Goal: Task Accomplishment & Management: Complete application form

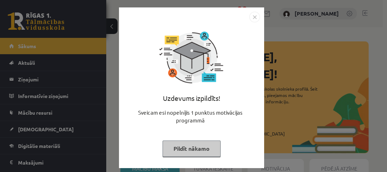
click at [179, 151] on button "Pildīt nākamo" at bounding box center [191, 148] width 58 height 16
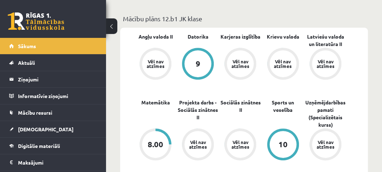
scroll to position [226, 0]
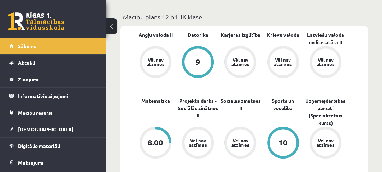
click at [36, 127] on span "[DEMOGRAPHIC_DATA]" at bounding box center [46, 129] width 56 height 6
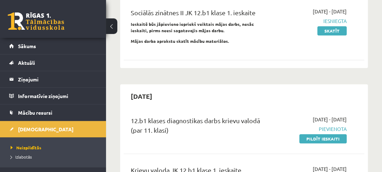
scroll to position [283, 0]
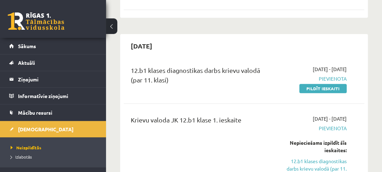
click at [310, 93] on link "Pildīt ieskaiti" at bounding box center [323, 88] width 47 height 9
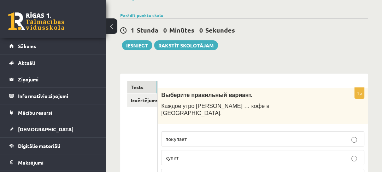
scroll to position [113, 0]
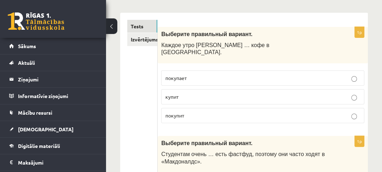
click at [195, 74] on p "покупает" at bounding box center [263, 77] width 196 height 7
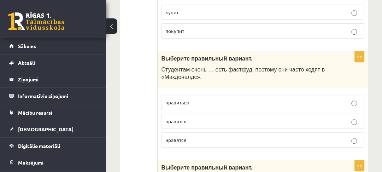
scroll to position [198, 0]
click at [198, 117] on p "нравится" at bounding box center [263, 120] width 196 height 7
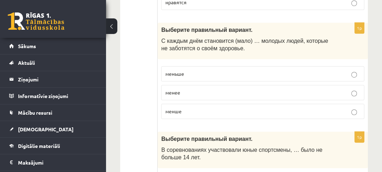
scroll to position [340, 0]
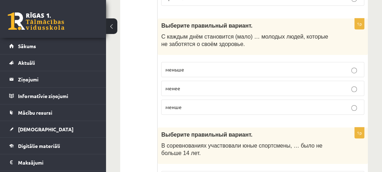
click at [218, 66] on p "меньше" at bounding box center [263, 69] width 196 height 7
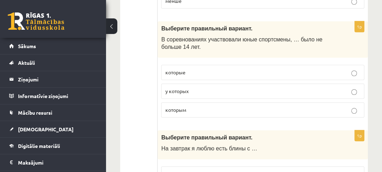
scroll to position [453, 0]
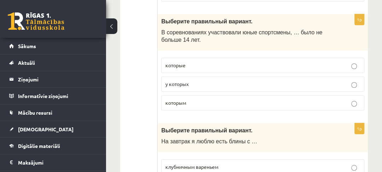
click at [200, 99] on p "которым" at bounding box center [263, 102] width 196 height 7
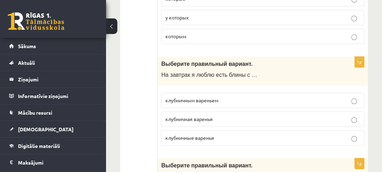
scroll to position [538, 0]
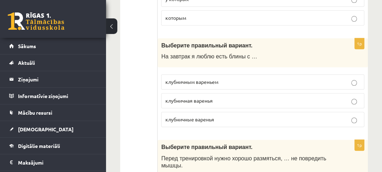
click at [212, 79] on label "клубничным вареньем" at bounding box center [262, 81] width 203 height 15
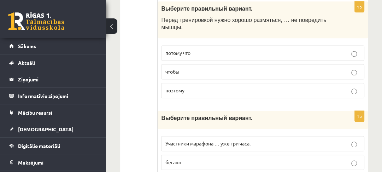
scroll to position [679, 0]
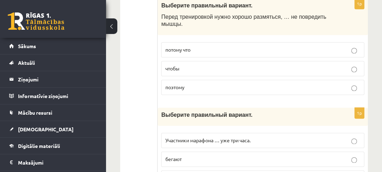
click at [200, 65] on p "чтобы" at bounding box center [263, 68] width 196 height 7
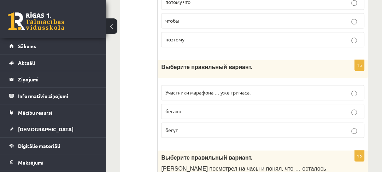
scroll to position [736, 0]
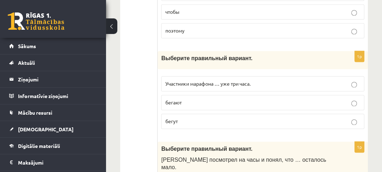
click at [215, 80] on span "Участники марафона … уже три часа." at bounding box center [207, 83] width 85 height 6
click at [211, 99] on p "бегают" at bounding box center [263, 102] width 196 height 7
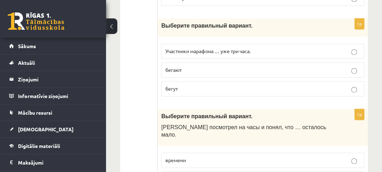
scroll to position [764, 0]
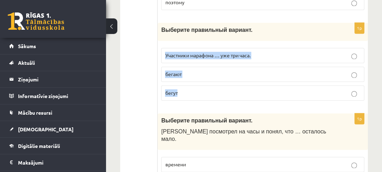
drag, startPoint x: 169, startPoint y: 42, endPoint x: 172, endPoint y: 68, distance: 26.3
click at [208, 83] on fieldset "Участники марафона … уже три часа. бегают бегут" at bounding box center [262, 73] width 203 height 58
copy fieldset "Участники марафона … уже три часа. бегают бегут"
click at [216, 89] on p "бегут" at bounding box center [263, 92] width 196 height 7
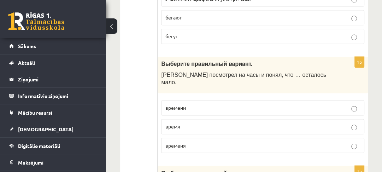
scroll to position [849, 0]
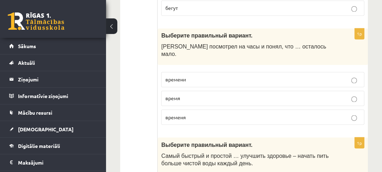
click at [217, 76] on p "времени" at bounding box center [263, 79] width 196 height 7
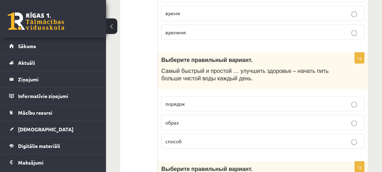
scroll to position [962, 0]
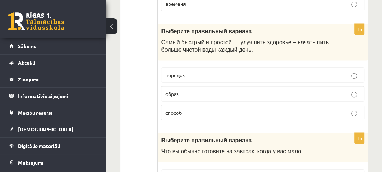
click at [197, 105] on label "способ" at bounding box center [262, 112] width 203 height 15
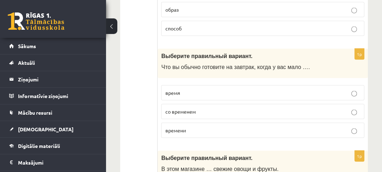
scroll to position [1047, 0]
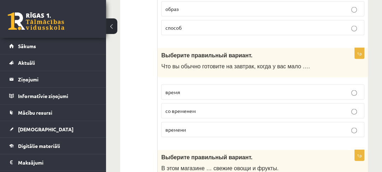
click at [207, 126] on p "времени" at bounding box center [263, 129] width 196 height 7
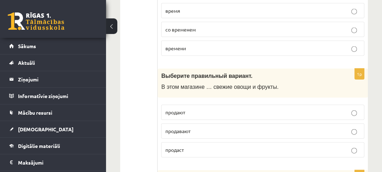
scroll to position [1132, 0]
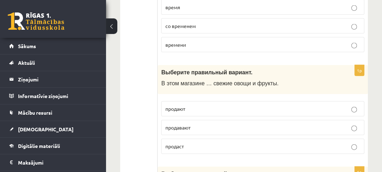
click at [189, 105] on p "продают" at bounding box center [263, 108] width 196 height 7
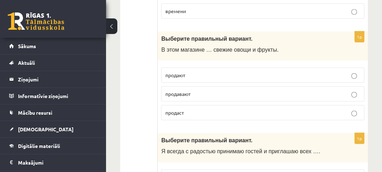
scroll to position [1217, 0]
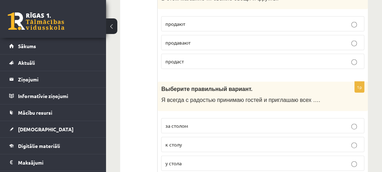
click at [196, 141] on p "к столу" at bounding box center [263, 144] width 196 height 7
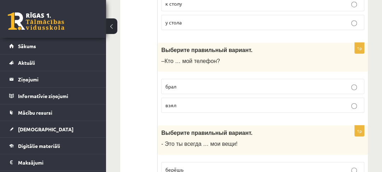
scroll to position [1359, 0]
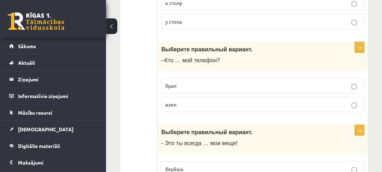
click at [189, 82] on p "брал" at bounding box center [263, 85] width 196 height 7
drag, startPoint x: 162, startPoint y: 41, endPoint x: 200, endPoint y: 83, distance: 55.9
click at [200, 83] on div "1p Выберите правильный вариант. –Кто … мой телефон? брал взял" at bounding box center [263, 80] width 211 height 76
copy div "–Кто … мой телефон? брал взял"
click at [201, 97] on label "взял" at bounding box center [262, 104] width 203 height 15
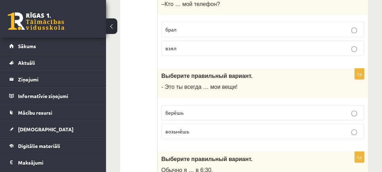
scroll to position [1415, 0]
click at [194, 109] on p "берёшь" at bounding box center [263, 112] width 196 height 7
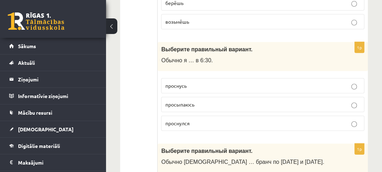
scroll to position [1528, 0]
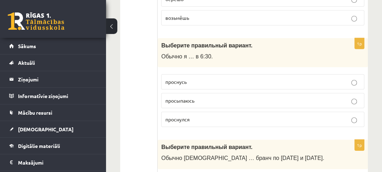
click at [198, 97] on p "просыпаюсь" at bounding box center [263, 100] width 196 height 7
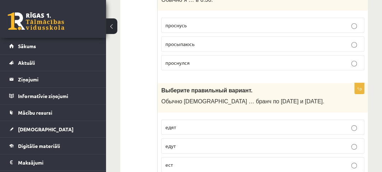
scroll to position [1613, 0]
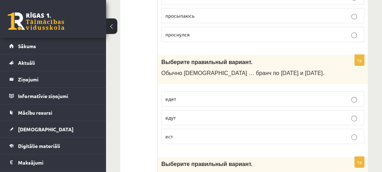
click at [198, 95] on p "едят" at bounding box center [263, 98] width 196 height 7
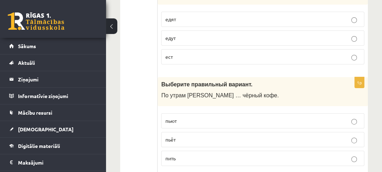
scroll to position [1698, 0]
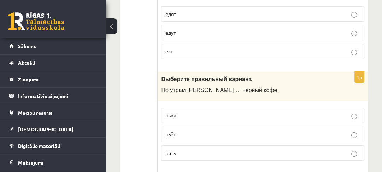
click at [187, 127] on label "пьёт" at bounding box center [262, 134] width 203 height 15
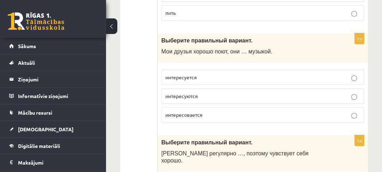
scroll to position [1840, 0]
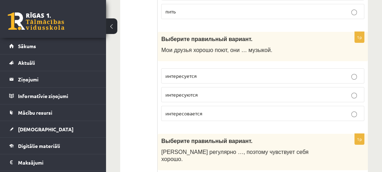
click at [209, 91] on p "интересуются" at bounding box center [263, 94] width 196 height 7
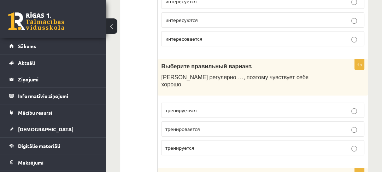
scroll to position [1925, 0]
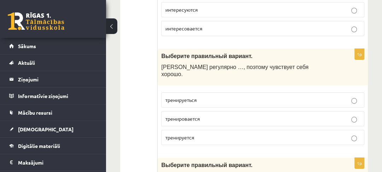
click at [201, 134] on p "тренируется" at bounding box center [263, 137] width 196 height 7
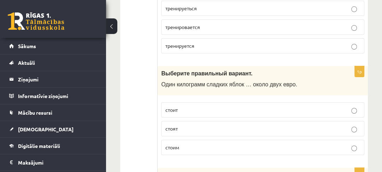
scroll to position [2038, 0]
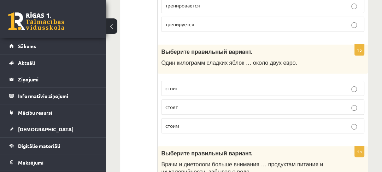
click at [201, 85] on p "стоит" at bounding box center [263, 88] width 196 height 7
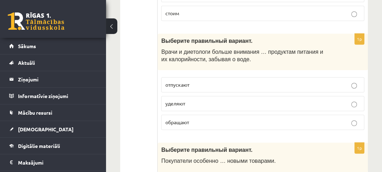
scroll to position [2151, 0]
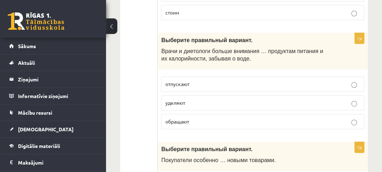
click at [188, 99] on p "уделяют" at bounding box center [263, 102] width 196 height 7
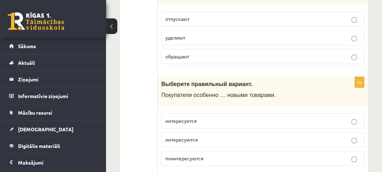
scroll to position [2236, 0]
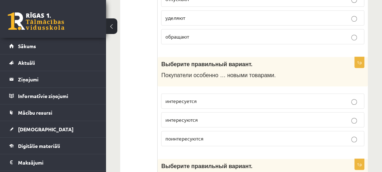
click at [206, 116] on p "интересуются" at bounding box center [263, 119] width 196 height 7
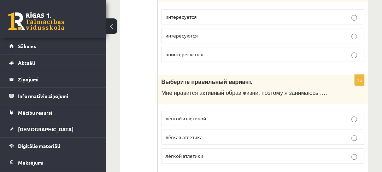
scroll to position [2321, 0]
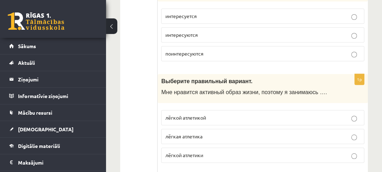
click at [212, 151] on p "лёгкой атлетики" at bounding box center [263, 154] width 196 height 7
click at [208, 114] on p "лёгкой атлетикой" at bounding box center [263, 117] width 196 height 7
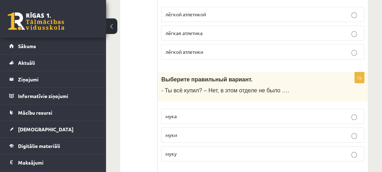
scroll to position [2434, 0]
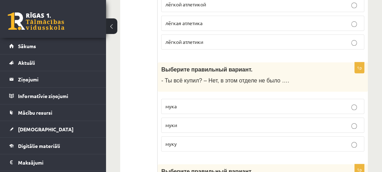
click at [211, 121] on p "муки" at bounding box center [263, 124] width 196 height 7
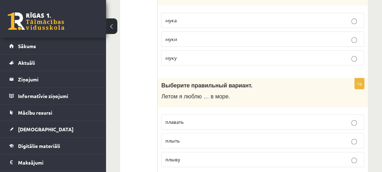
scroll to position [2547, 0]
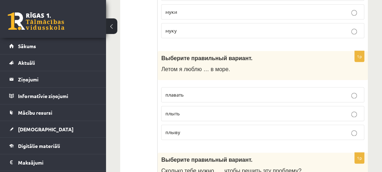
click at [197, 91] on p "плавать" at bounding box center [263, 94] width 196 height 7
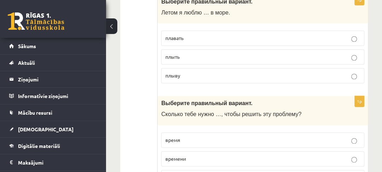
scroll to position [2632, 0]
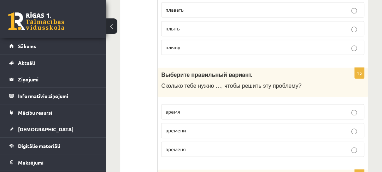
click at [194, 123] on label "времени" at bounding box center [262, 130] width 203 height 15
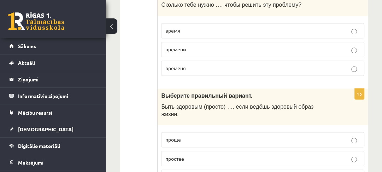
scroll to position [2717, 0]
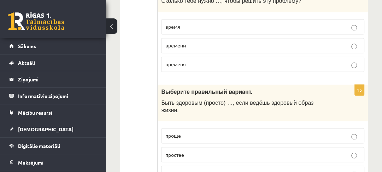
click at [204, 132] on p "проще" at bounding box center [263, 135] width 196 height 7
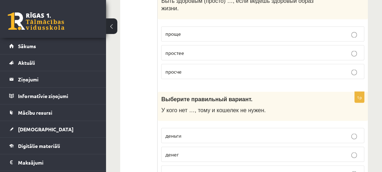
scroll to position [2830, 0]
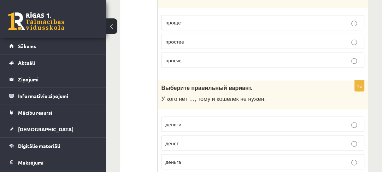
click at [196, 135] on label "денег" at bounding box center [262, 142] width 203 height 15
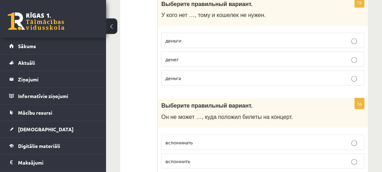
click at [209, 157] on p "вспомнить" at bounding box center [263, 160] width 196 height 7
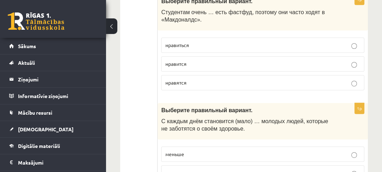
scroll to position [225, 0]
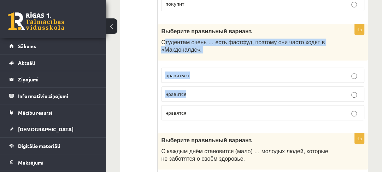
drag, startPoint x: 164, startPoint y: 33, endPoint x: 212, endPoint y: 88, distance: 73.7
click at [212, 88] on div "1p Выберите правильный вариант. Студентам очень … есть фастфуд, поэтому они час…" at bounding box center [263, 75] width 211 height 102
click at [204, 50] on div "Выберите правильный вариант. Студентам очень … есть фастфуд, поэтому они часто …" at bounding box center [263, 42] width 211 height 36
click at [171, 48] on div "Выберите правильный вариант. Студентам очень … есть фастфуд, поэтому они часто …" at bounding box center [263, 42] width 211 height 36
drag, startPoint x: 161, startPoint y: 34, endPoint x: 190, endPoint y: 105, distance: 76.9
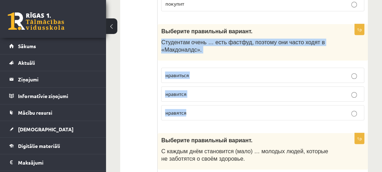
click at [206, 105] on div "1p Выберите правильный вариант. Студентам очень … есть фастфуд, поэтому они час…" at bounding box center [263, 75] width 211 height 102
copy div "Студентам очень … есть фастфуд, поэтому они часто ходят в «Макдоналдс». нравить…"
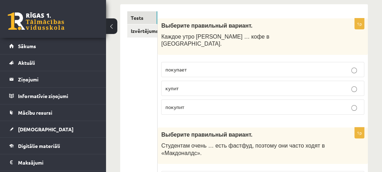
scroll to position [112, 0]
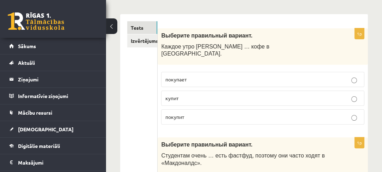
click at [149, 41] on link "Izvērtējums!" at bounding box center [142, 40] width 30 height 13
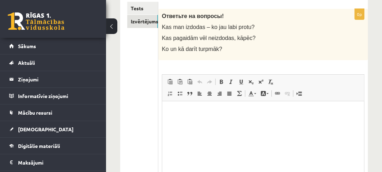
scroll to position [0, 0]
click at [182, 115] on p "Визуальный текстовый редактор, wiswyg-editor-user-answer-47433810172980" at bounding box center [263, 111] width 188 height 7
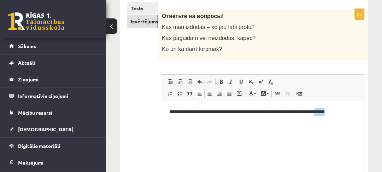
drag, startPoint x: 348, startPoint y: 113, endPoint x: 335, endPoint y: 112, distance: 13.1
click at [335, 112] on p "**********" at bounding box center [263, 111] width 188 height 7
paste body "Визуальный текстовый редактор, wiswyg-editor-user-answer-47433810172980"
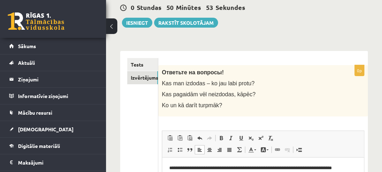
scroll to position [75, 0]
click at [142, 68] on link "Tests" at bounding box center [142, 64] width 31 height 13
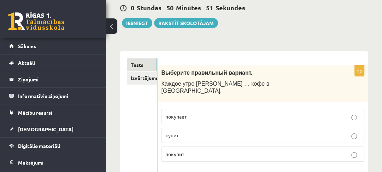
click at [144, 17] on div "0 Stundas 50 Minūtes 51 Sekundes Ieskaite saglabāta! Iesniegt Rakstīt skolotājam" at bounding box center [244, 12] width 248 height 32
click at [145, 25] on button "Iesniegt" at bounding box center [137, 23] width 30 height 10
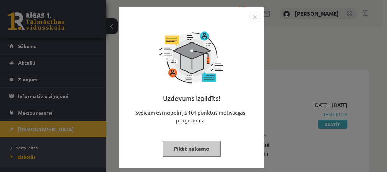
click at [192, 149] on button "Pildīt nākamo" at bounding box center [191, 148] width 58 height 16
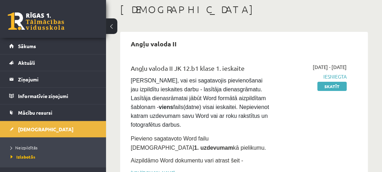
scroll to position [85, 0]
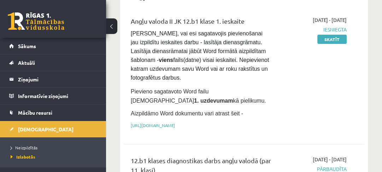
click at [20, 154] on span "Izlabotās" at bounding box center [23, 157] width 25 height 6
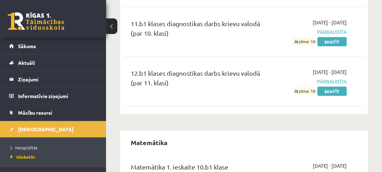
scroll to position [1585, 0]
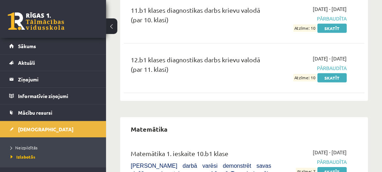
click at [329, 73] on link "Skatīt" at bounding box center [332, 77] width 29 height 9
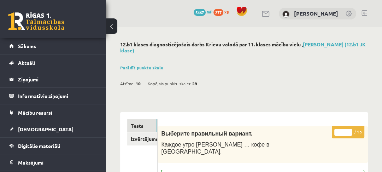
click at [151, 65] on link "Parādīt punktu skalu" at bounding box center [141, 68] width 43 height 6
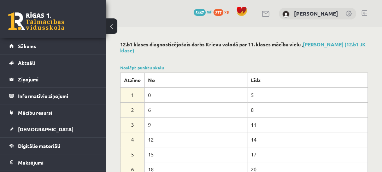
click at [159, 67] on link "Noslēpt punktu skalu" at bounding box center [142, 68] width 44 height 6
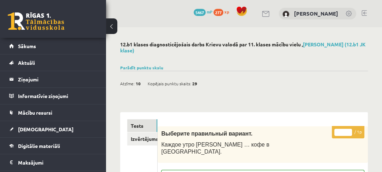
click at [49, 144] on span "Digitālie materiāli" at bounding box center [39, 146] width 42 height 6
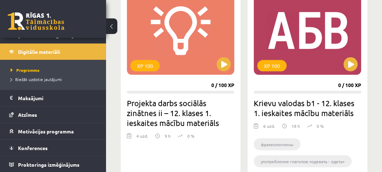
scroll to position [1047, 0]
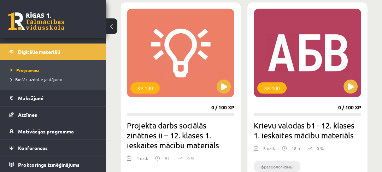
click at [45, 17] on link at bounding box center [36, 21] width 57 height 18
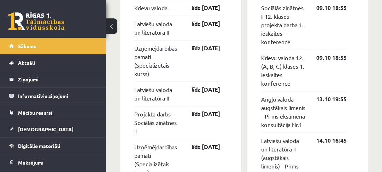
scroll to position [651, 0]
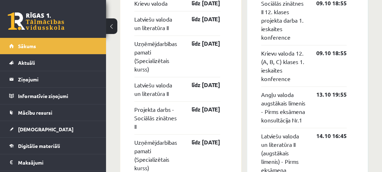
click at [35, 123] on link "[DEMOGRAPHIC_DATA]" at bounding box center [53, 129] width 88 height 16
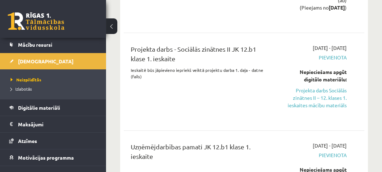
scroll to position [85, 0]
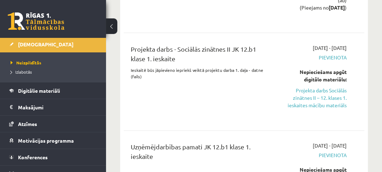
click at [37, 90] on span "Digitālie materiāli" at bounding box center [39, 90] width 42 height 6
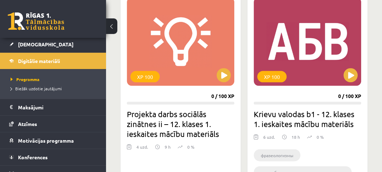
scroll to position [1047, 0]
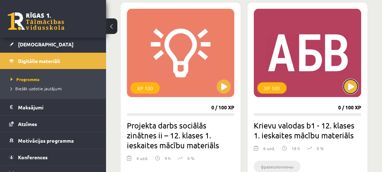
click at [352, 88] on button at bounding box center [351, 87] width 14 height 14
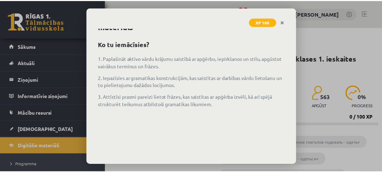
scroll to position [57, 0]
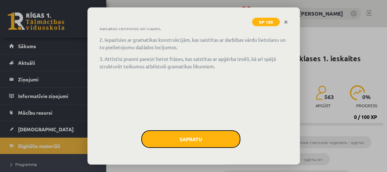
click at [204, 133] on button "Sapratu" at bounding box center [190, 139] width 99 height 18
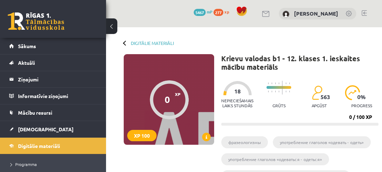
click at [203, 134] on span at bounding box center [206, 137] width 8 height 8
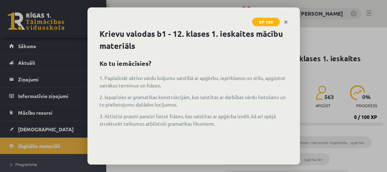
click at [284, 23] on icon "Close" at bounding box center [286, 22] width 4 height 5
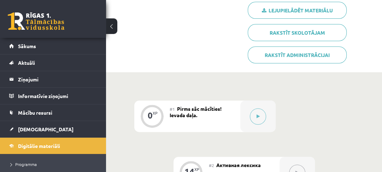
scroll to position [198, 0]
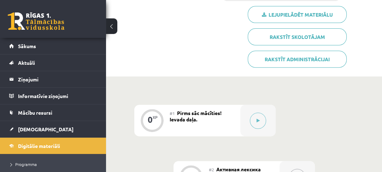
click at [286, 18] on link "Lejupielādēt materiālu" at bounding box center [297, 14] width 99 height 17
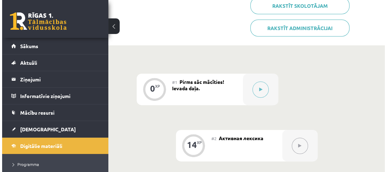
scroll to position [226, 0]
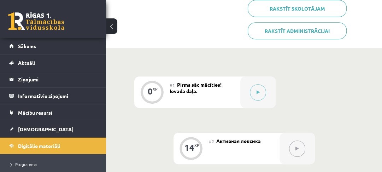
click at [255, 94] on button at bounding box center [258, 92] width 16 height 16
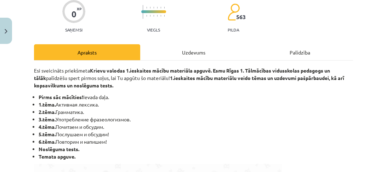
scroll to position [57, 0]
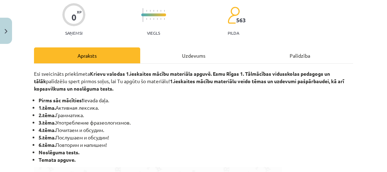
click at [192, 57] on div "Uzdevums" at bounding box center [193, 55] width 106 height 16
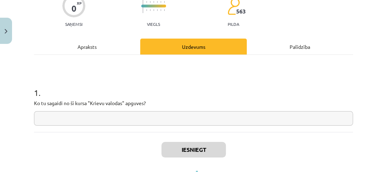
scroll to position [97, 0]
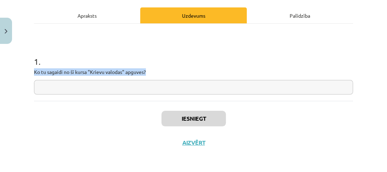
drag, startPoint x: 151, startPoint y: 72, endPoint x: 35, endPoint y: 67, distance: 116.1
click at [35, 67] on div "1 . Ko tu sagaidi no šī kursa "Krievu valodas" apguves?" at bounding box center [193, 69] width 319 height 50
copy p "Ko tu sagaidi no šī kursa "Krievu valodas" apguves?"
click at [222, 68] on p "Ko tu sagaidi no šī kursa "Krievu valodas" apguves?" at bounding box center [193, 71] width 319 height 7
click at [172, 88] on input "text" at bounding box center [193, 87] width 319 height 15
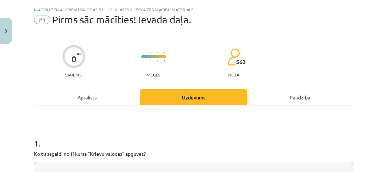
scroll to position [28, 0]
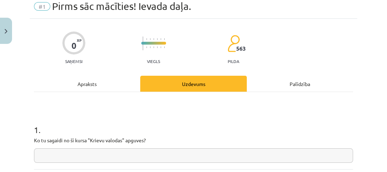
paste input "**********"
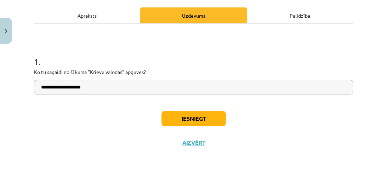
type input "**********"
click at [205, 117] on button "Iesniegt" at bounding box center [193, 119] width 64 height 16
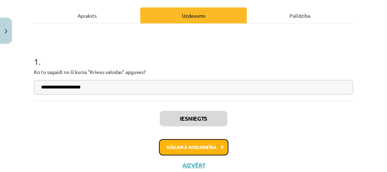
click at [220, 146] on icon at bounding box center [221, 147] width 3 height 5
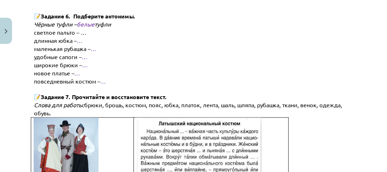
scroll to position [782, 0]
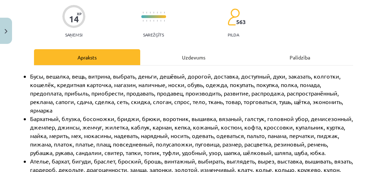
click at [207, 58] on div "Uzdevums" at bounding box center [193, 57] width 106 height 16
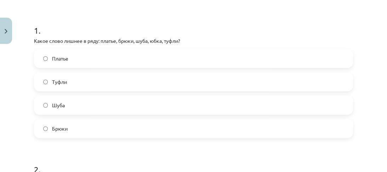
scroll to position [131, 0]
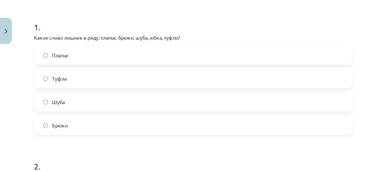
click at [102, 75] on label "Туфли" at bounding box center [193, 79] width 317 height 18
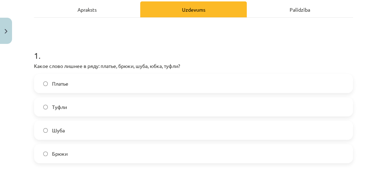
scroll to position [0, 0]
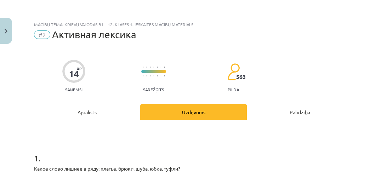
click at [103, 111] on div "Apraksts" at bounding box center [87, 112] width 106 height 16
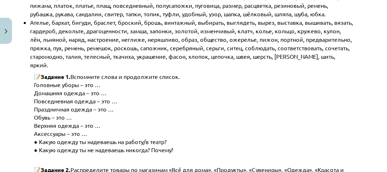
scroll to position [198, 0]
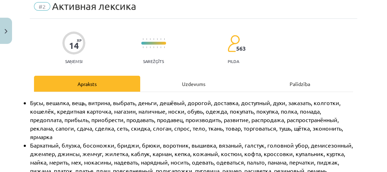
click at [195, 87] on div "Uzdevums" at bounding box center [193, 84] width 106 height 16
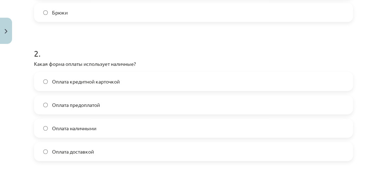
scroll to position [244, 0]
click at [107, 132] on label "Оплата наличными" at bounding box center [193, 128] width 317 height 18
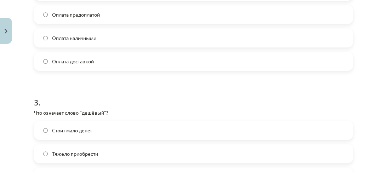
scroll to position [386, 0]
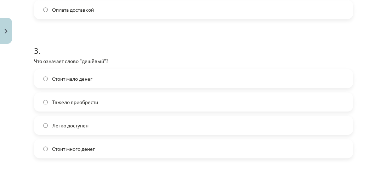
click at [105, 81] on label "Стоит мало денег" at bounding box center [193, 79] width 317 height 18
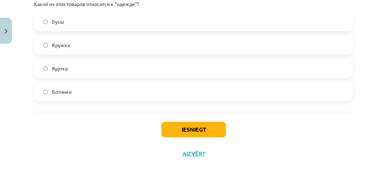
scroll to position [584, 0]
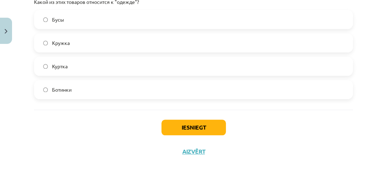
click at [87, 69] on label "Куртка" at bounding box center [193, 66] width 317 height 18
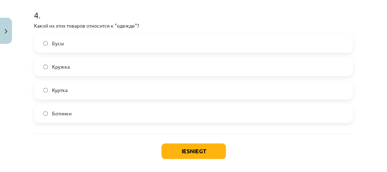
scroll to position [593, 0]
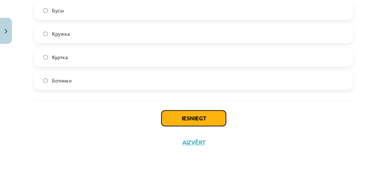
click at [211, 114] on button "Iesniegt" at bounding box center [193, 118] width 64 height 16
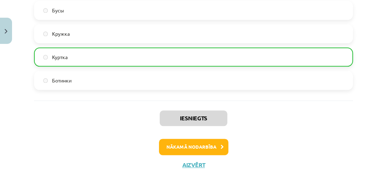
scroll to position [615, 0]
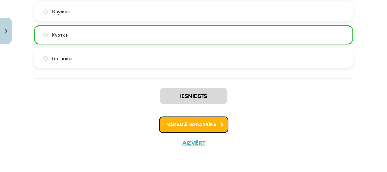
click at [206, 118] on button "Nākamā nodarbība" at bounding box center [193, 124] width 69 height 16
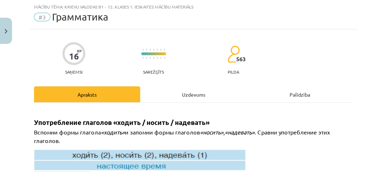
click at [187, 93] on div "Uzdevums" at bounding box center [193, 94] width 106 height 16
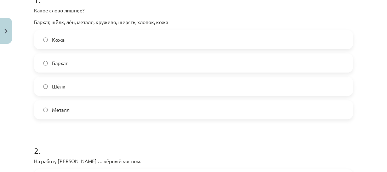
scroll to position [159, 0]
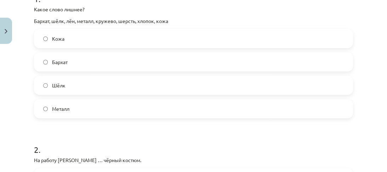
click at [91, 106] on label "Металл" at bounding box center [193, 109] width 317 height 18
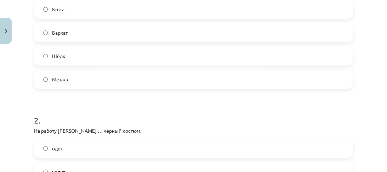
scroll to position [272, 0]
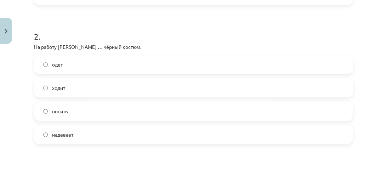
click at [93, 136] on label "надевает" at bounding box center [193, 135] width 317 height 18
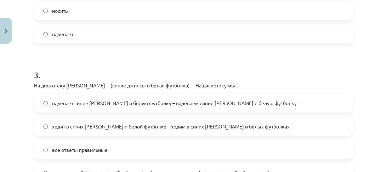
scroll to position [414, 0]
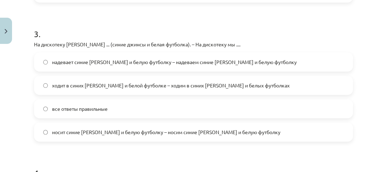
click at [114, 62] on span "надевает синие джинсы и белую футболку – надеваем синие джинсы и белую футболку" at bounding box center [174, 61] width 244 height 7
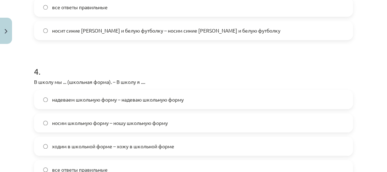
scroll to position [527, 0]
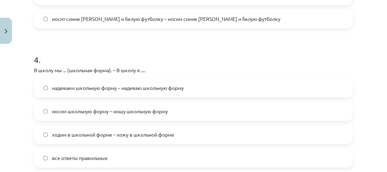
click at [126, 92] on label "надеваем школьную форму – надеваю школьную форму" at bounding box center [193, 88] width 317 height 18
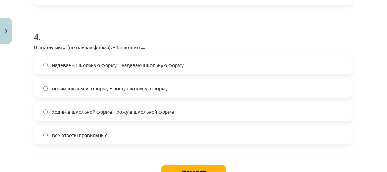
scroll to position [548, 0]
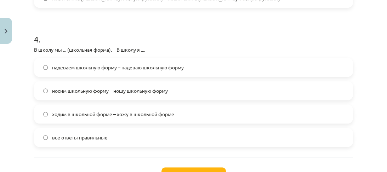
click at [119, 134] on label "все ответы правильные" at bounding box center [193, 137] width 317 height 18
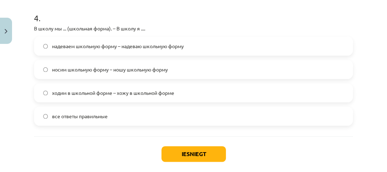
scroll to position [576, 0]
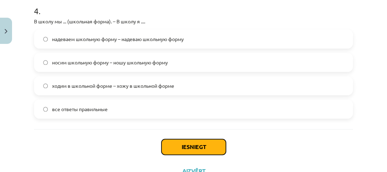
click at [218, 145] on button "Iesniegt" at bounding box center [193, 147] width 64 height 16
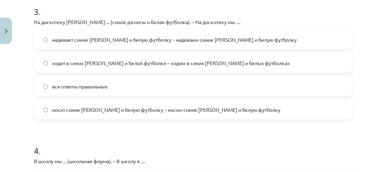
scroll to position [434, 0]
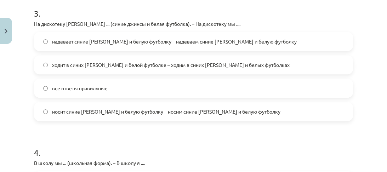
click at [127, 93] on label "все ответы правильные" at bounding box center [193, 88] width 317 height 18
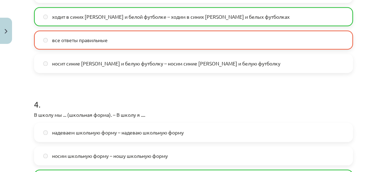
scroll to position [576, 0]
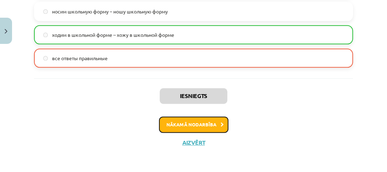
click at [183, 129] on button "Nākamā nodarbība" at bounding box center [193, 124] width 69 height 16
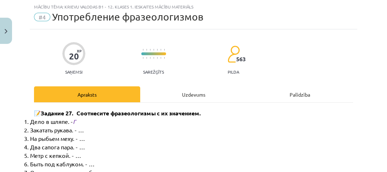
click at [167, 96] on div "Uzdevums" at bounding box center [193, 94] width 106 height 16
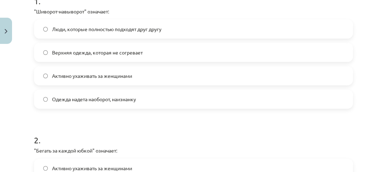
scroll to position [159, 0]
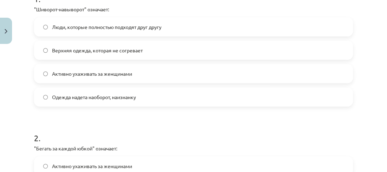
click at [104, 100] on label "Одежда надета наоборот, наизнанку" at bounding box center [193, 97] width 317 height 18
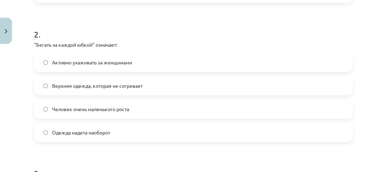
scroll to position [272, 0]
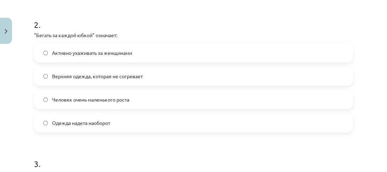
click at [96, 57] on label "Активно ухаживать за женщинами" at bounding box center [193, 53] width 317 height 18
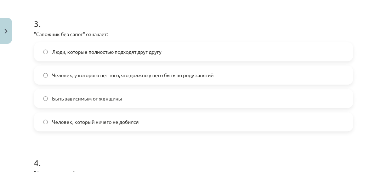
scroll to position [414, 0]
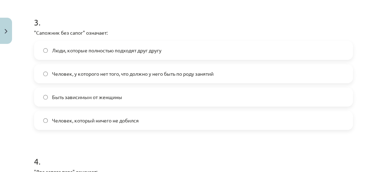
click at [116, 80] on label "Человек, у которого нет того, что должно у него быть по роду занятий" at bounding box center [193, 74] width 317 height 18
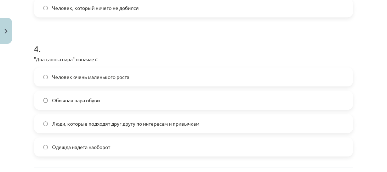
scroll to position [527, 0]
click at [129, 123] on span "Люди, которые подходят друг другу по интересам и привычкам" at bounding box center [125, 122] width 147 height 7
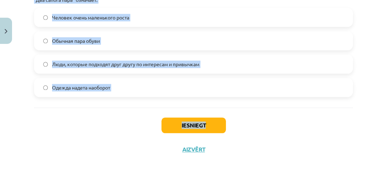
scroll to position [593, 0]
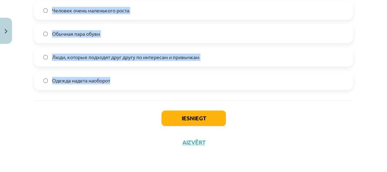
drag, startPoint x: 35, startPoint y: 85, endPoint x: 206, endPoint y: 90, distance: 171.7
copy form ""Шиворот-навыворот" означает: Люди, которые полностью подходят друг другу Верхн…"
click at [196, 115] on button "Iesniegt" at bounding box center [193, 118] width 64 height 16
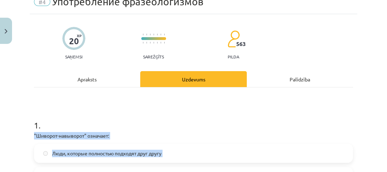
scroll to position [85, 0]
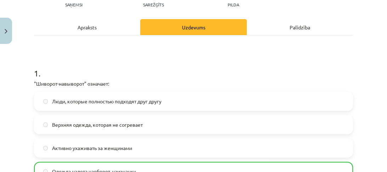
click at [185, 64] on h1 "1 ." at bounding box center [193, 67] width 319 height 22
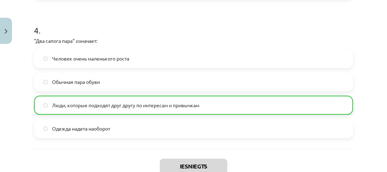
scroll to position [615, 0]
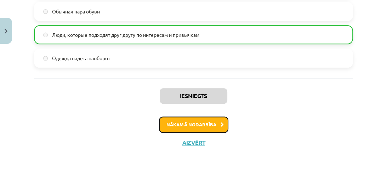
click at [205, 123] on button "Nākamā nodarbība" at bounding box center [193, 124] width 69 height 16
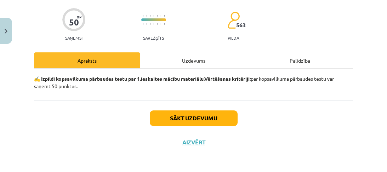
scroll to position [18, 0]
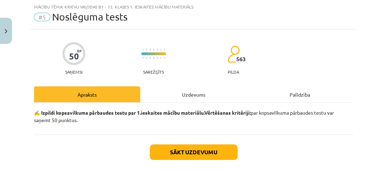
click at [195, 91] on div "Uzdevums" at bounding box center [193, 94] width 106 height 16
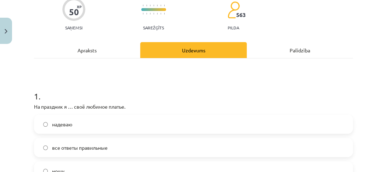
scroll to position [131, 0]
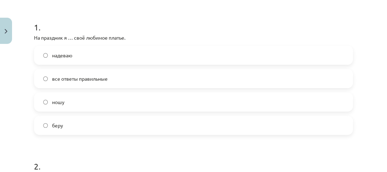
click at [88, 59] on label "надеваю" at bounding box center [193, 55] width 317 height 18
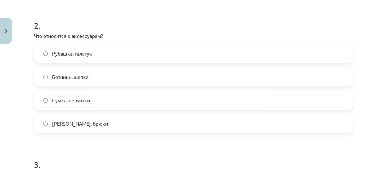
scroll to position [272, 0]
click at [108, 102] on label "Сумка, перчатки" at bounding box center [193, 100] width 317 height 18
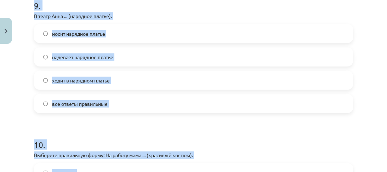
scroll to position [1376, 0]
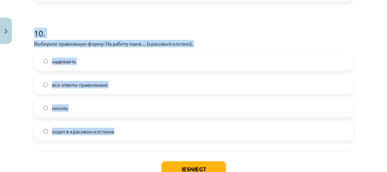
drag, startPoint x: 29, startPoint y: 147, endPoint x: 224, endPoint y: 119, distance: 196.6
click at [224, 119] on div "Mācību tēma: Krievu valodas b1 - 12. klases 1. ieskaites mācību materiāls #5 No…" at bounding box center [193, 86] width 387 height 172
copy form "На праздник я … своё любимое платье. надеваю все ответы правильные ношу беру 2 …"
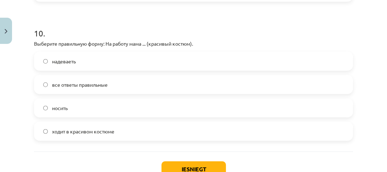
click at [140, 129] on label "ходит в красивом костюме" at bounding box center [193, 131] width 317 height 18
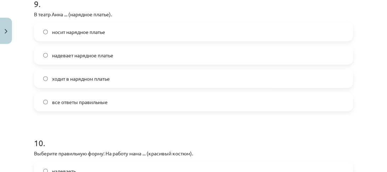
scroll to position [1235, 0]
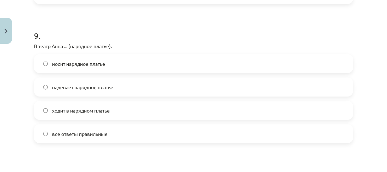
click at [129, 110] on label "ходит в нарядном платье" at bounding box center [193, 111] width 317 height 18
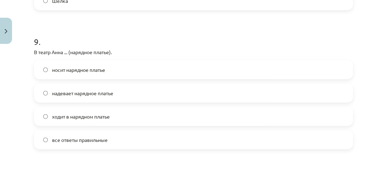
click at [96, 137] on span "все ответы правильные" at bounding box center [80, 139] width 56 height 7
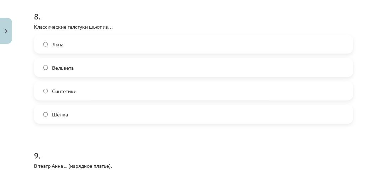
scroll to position [1116, 0]
click at [108, 44] on label "Льна" at bounding box center [193, 44] width 317 height 18
click at [89, 115] on label "Шёлка" at bounding box center [193, 114] width 317 height 18
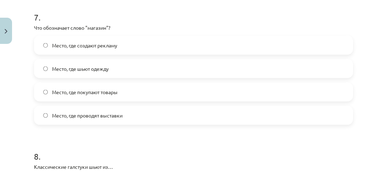
scroll to position [974, 0]
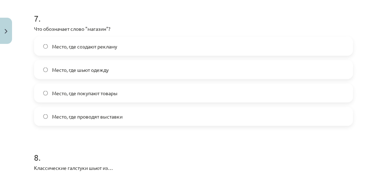
click at [127, 73] on label "Место, где шьют одежду" at bounding box center [193, 70] width 317 height 18
click at [127, 93] on label "Место, где покупают товары" at bounding box center [193, 93] width 317 height 18
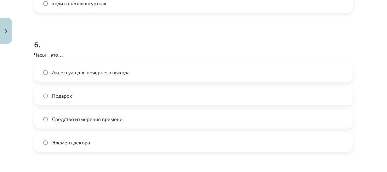
scroll to position [804, 0]
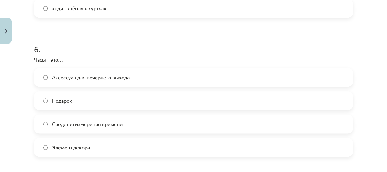
click at [139, 78] on label "Аксессуар для вечернего выхода" at bounding box center [193, 77] width 317 height 18
click at [117, 131] on label "Средство измерения времени" at bounding box center [193, 124] width 317 height 18
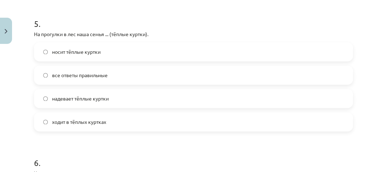
scroll to position [663, 0]
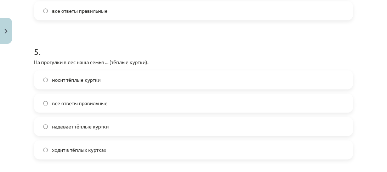
click at [110, 103] on label "все ответы правильные" at bounding box center [193, 103] width 317 height 18
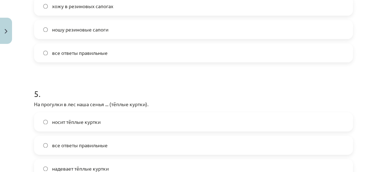
scroll to position [549, 0]
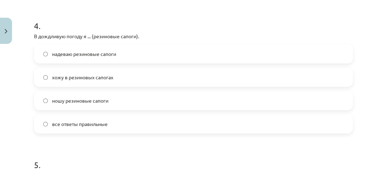
click at [102, 119] on label "все ответы правильные" at bounding box center [193, 124] width 317 height 18
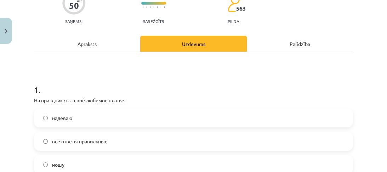
click at [111, 40] on div "Apraksts" at bounding box center [87, 44] width 106 height 16
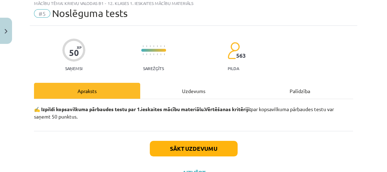
scroll to position [18, 0]
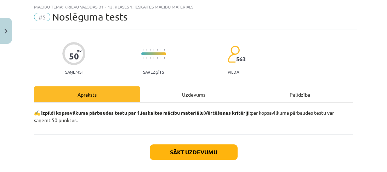
click at [160, 89] on div "Uzdevums" at bounding box center [193, 94] width 106 height 16
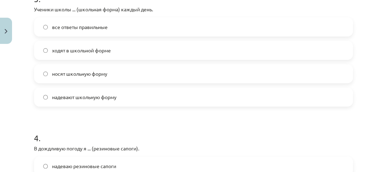
scroll to position [425, 0]
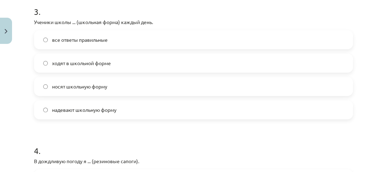
click at [113, 42] on label "все ответы правильные" at bounding box center [193, 40] width 317 height 18
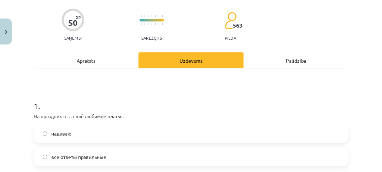
scroll to position [0, 0]
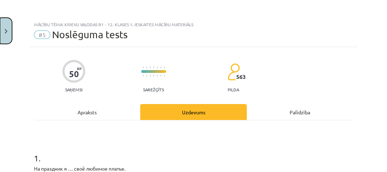
click at [9, 36] on button "Close" at bounding box center [6, 31] width 12 height 26
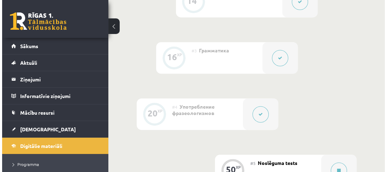
scroll to position [368, 0]
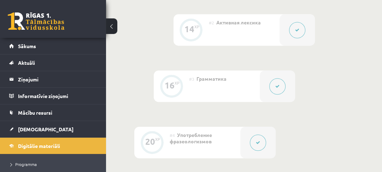
click at [259, 145] on button at bounding box center [258, 142] width 16 height 16
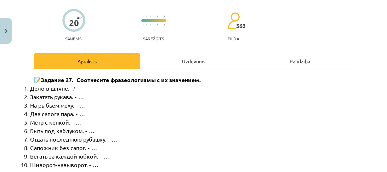
scroll to position [0, 0]
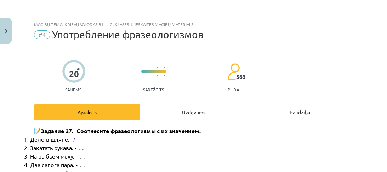
drag, startPoint x: 194, startPoint y: 103, endPoint x: 194, endPoint y: 108, distance: 4.3
click at [194, 108] on div "Uzdevums" at bounding box center [193, 112] width 106 height 16
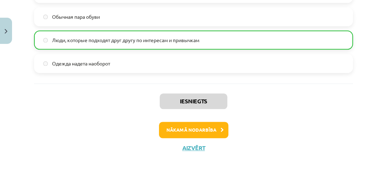
scroll to position [615, 0]
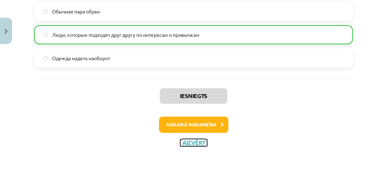
click at [200, 142] on button "Aizvērt" at bounding box center [193, 142] width 27 height 7
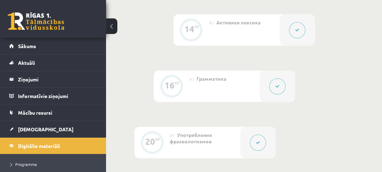
click at [283, 84] on button at bounding box center [278, 86] width 16 height 16
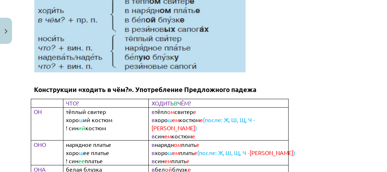
scroll to position [340, 0]
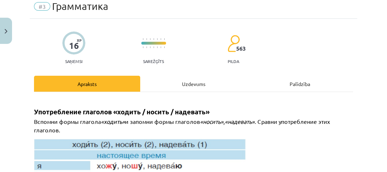
click at [184, 81] on div "Uzdevums" at bounding box center [193, 84] width 106 height 16
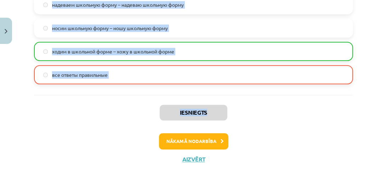
scroll to position [612, 0]
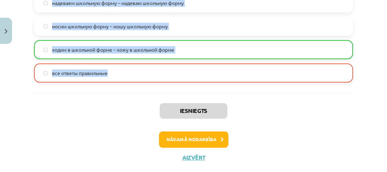
drag, startPoint x: 34, startPoint y: 44, endPoint x: 198, endPoint y: 70, distance: 166.2
copy form "На дискотеку Янис ... (синие джинсы и белая футболка). – На дискотеку мы .... н…"
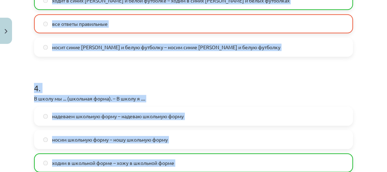
click at [67, 79] on h1 "4 ." at bounding box center [193, 82] width 319 height 22
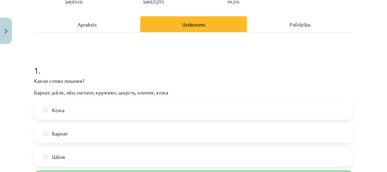
scroll to position [0, 0]
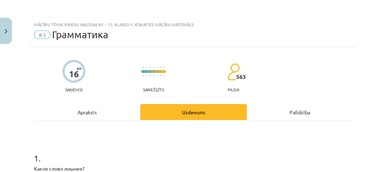
click at [105, 114] on div "Apraksts" at bounding box center [87, 112] width 106 height 16
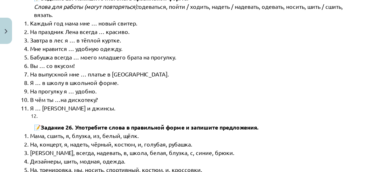
scroll to position [3726, 0]
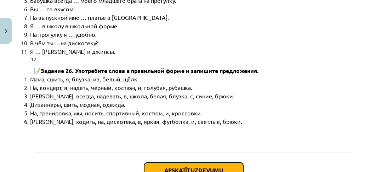
click at [188, 162] on button "Apskatīt uzdevumu" at bounding box center [193, 170] width 99 height 16
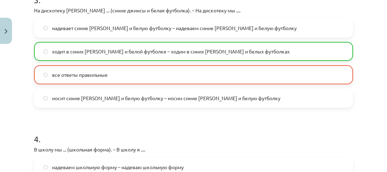
scroll to position [415, 0]
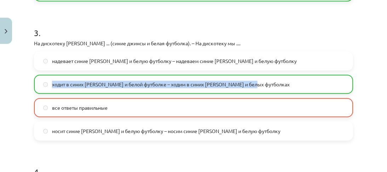
drag, startPoint x: 258, startPoint y: 83, endPoint x: 51, endPoint y: 82, distance: 207.3
click at [51, 82] on label "ходит в синих джинсах и белой футболке – ходим в синих джинсах и белых футболках" at bounding box center [193, 84] width 317 height 18
copy span "ходит в синих джинсах и белой футболке – ходим в синих джинсах и белых футболках"
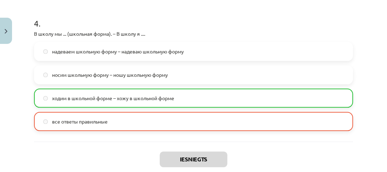
scroll to position [613, 0]
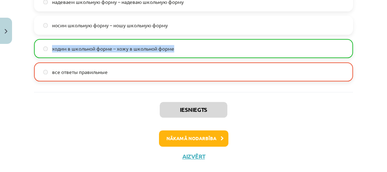
drag, startPoint x: 177, startPoint y: 50, endPoint x: 51, endPoint y: 48, distance: 125.6
click at [51, 48] on label "ходим в школьной форме – хожу в школьной форме" at bounding box center [193, 49] width 317 height 18
copy span "ходим в школьной форме – хожу в школьной форме"
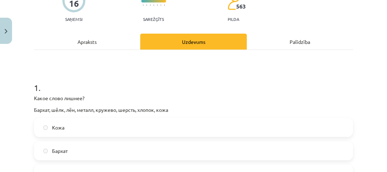
scroll to position [0, 0]
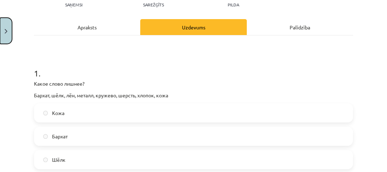
click at [7, 32] on img "Close" at bounding box center [6, 31] width 3 height 5
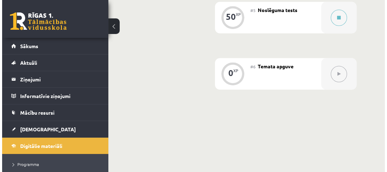
scroll to position [477, 0]
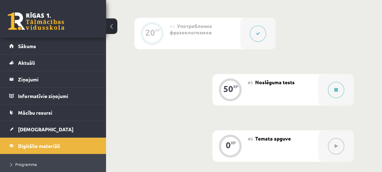
click at [321, 86] on div at bounding box center [336, 89] width 35 height 31
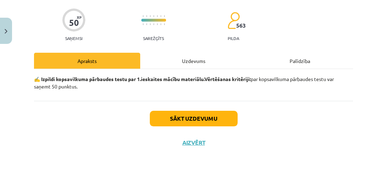
click at [189, 60] on div "Uzdevums" at bounding box center [193, 61] width 106 height 16
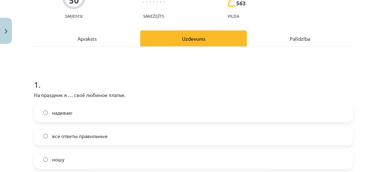
scroll to position [159, 0]
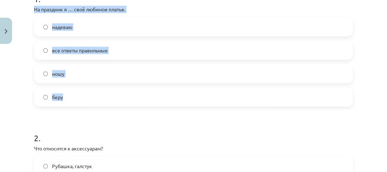
drag, startPoint x: 33, startPoint y: 8, endPoint x: 103, endPoint y: 91, distance: 108.7
click at [101, 29] on label "надеваю" at bounding box center [193, 27] width 317 height 18
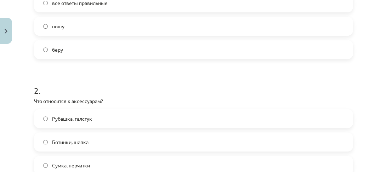
scroll to position [244, 0]
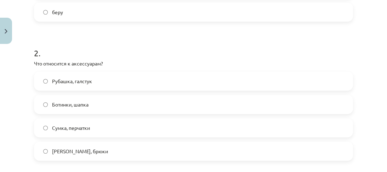
click at [74, 131] on label "Сумка, перчатки" at bounding box center [193, 128] width 317 height 18
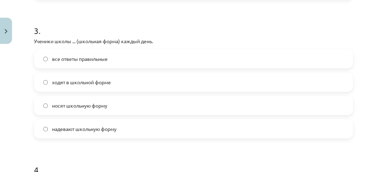
scroll to position [414, 0]
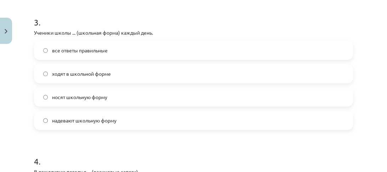
drag, startPoint x: 34, startPoint y: 33, endPoint x: 116, endPoint y: 114, distance: 115.3
click at [92, 49] on span "все ответы правильные" at bounding box center [80, 50] width 56 height 7
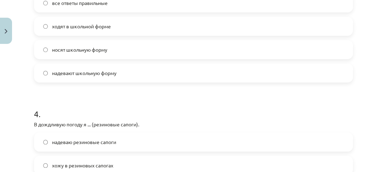
scroll to position [527, 0]
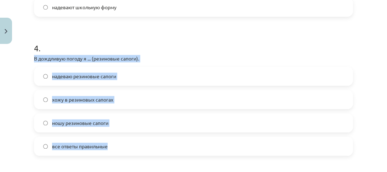
drag, startPoint x: 33, startPoint y: 58, endPoint x: 105, endPoint y: 144, distance: 112.0
click at [108, 141] on label "все ответы правильные" at bounding box center [193, 146] width 317 height 18
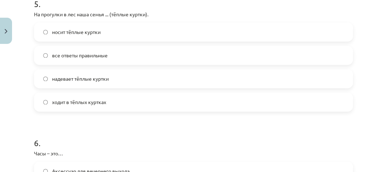
scroll to position [697, 0]
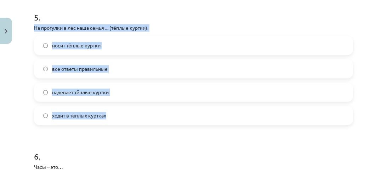
drag, startPoint x: 70, startPoint y: 46, endPoint x: 100, endPoint y: 113, distance: 72.5
click at [116, 109] on div "5 . На прогулки в лес наша семья ... (тёплые куртки). носит тёплые куртки все о…" at bounding box center [193, 62] width 319 height 125
click at [27, 62] on div "Mācību tēma: Krievu valodas b1 - 12. klases 1. ieskaites mācību materiāls #5 No…" at bounding box center [193, 86] width 387 height 172
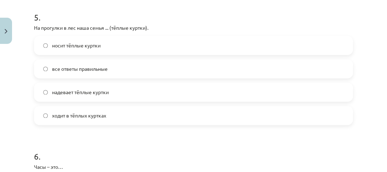
click at [61, 67] on span "все ответы правильные" at bounding box center [80, 68] width 56 height 7
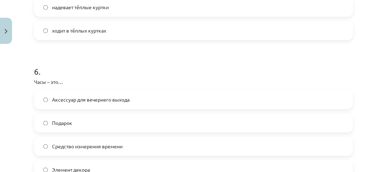
scroll to position [867, 0]
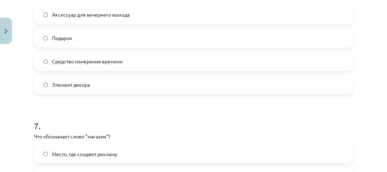
click at [71, 62] on span "Средство измерения времени" at bounding box center [87, 61] width 70 height 7
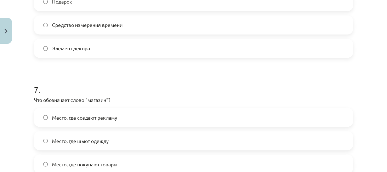
scroll to position [952, 0]
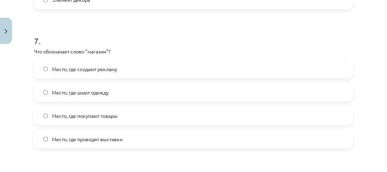
click at [97, 112] on span "Место, где покупают товары" at bounding box center [84, 115] width 65 height 7
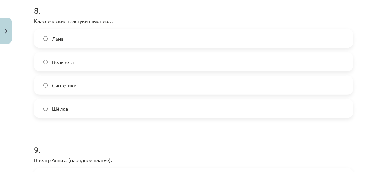
scroll to position [1122, 0]
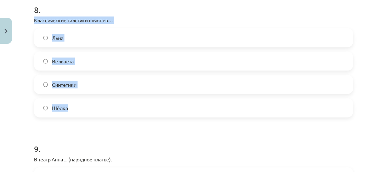
drag, startPoint x: 34, startPoint y: 21, endPoint x: 78, endPoint y: 108, distance: 97.6
click at [85, 106] on label "Шёлка" at bounding box center [193, 108] width 317 height 18
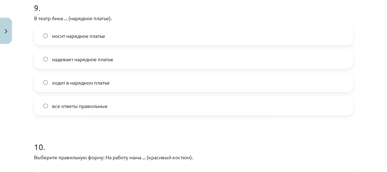
scroll to position [1263, 0]
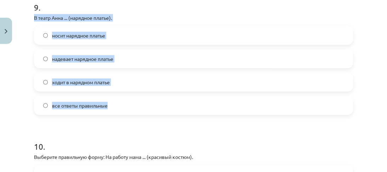
drag, startPoint x: 33, startPoint y: 18, endPoint x: 120, endPoint y: 105, distance: 123.1
click at [83, 79] on span "ходит в нарядном платье" at bounding box center [81, 82] width 58 height 7
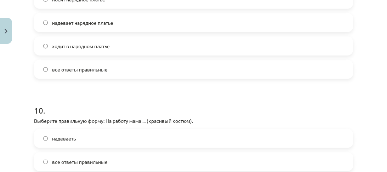
scroll to position [1376, 0]
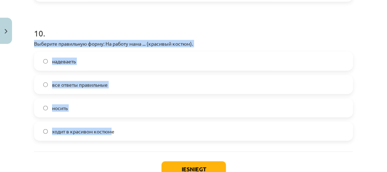
drag, startPoint x: 66, startPoint y: 59, endPoint x: 113, endPoint y: 129, distance: 84.3
drag, startPoint x: 112, startPoint y: 129, endPoint x: 81, endPoint y: 133, distance: 31.7
click at [81, 133] on span "ходит в красивом костюме" at bounding box center [83, 131] width 62 height 7
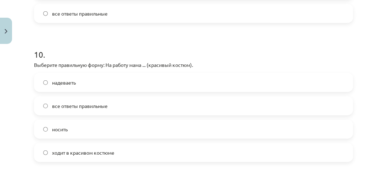
scroll to position [1427, 0]
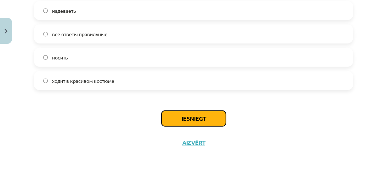
click at [191, 123] on button "Iesniegt" at bounding box center [193, 119] width 64 height 16
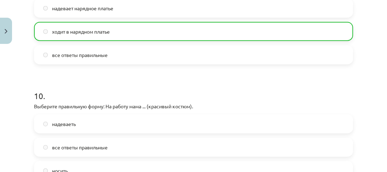
scroll to position [1449, 0]
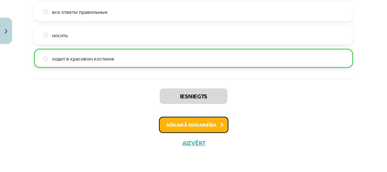
click at [192, 121] on button "Nākamā nodarbība" at bounding box center [193, 125] width 69 height 16
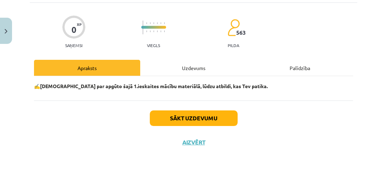
scroll to position [18, 0]
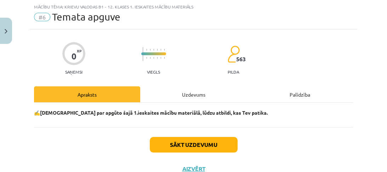
click at [198, 98] on div "Uzdevums" at bounding box center [193, 94] width 106 height 16
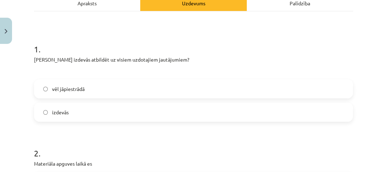
scroll to position [131, 0]
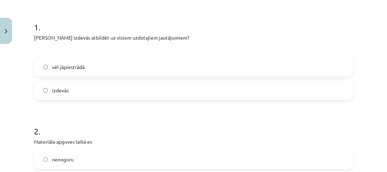
click at [93, 70] on label "vēl jāpiestrādā" at bounding box center [193, 67] width 317 height 18
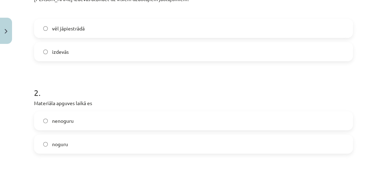
scroll to position [216, 0]
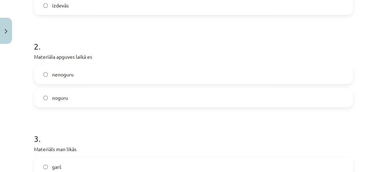
click at [95, 82] on label "nenoguru" at bounding box center [193, 74] width 317 height 18
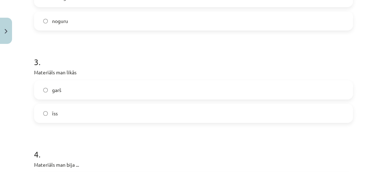
scroll to position [329, 0]
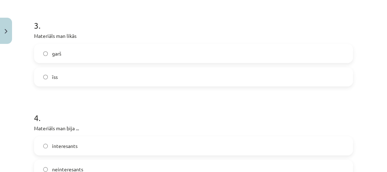
click at [95, 76] on label "īss" at bounding box center [193, 77] width 317 height 18
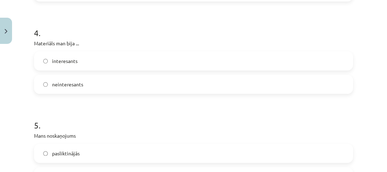
click at [96, 64] on label "interesants" at bounding box center [193, 61] width 317 height 18
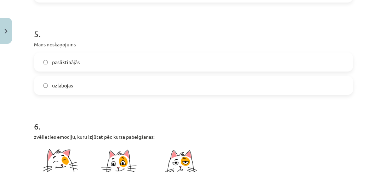
scroll to position [527, 0]
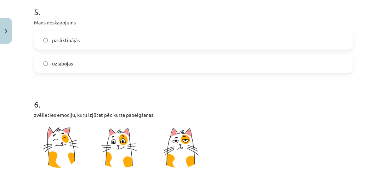
click at [86, 44] on label "pasliktinājās" at bounding box center [193, 40] width 317 height 18
click at [89, 62] on label "uzlabojās" at bounding box center [193, 63] width 317 height 18
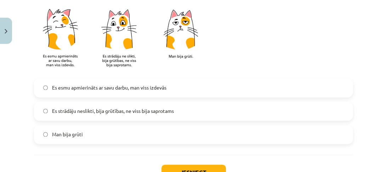
scroll to position [669, 0]
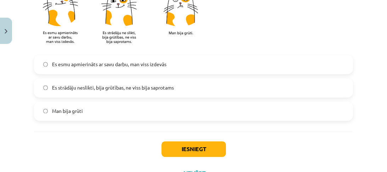
click at [110, 90] on span "Es strādāju neslikti, bija grūtības, ne viss bija saprotams" at bounding box center [113, 87] width 122 height 7
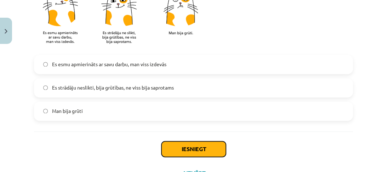
click at [178, 144] on button "Iesniegt" at bounding box center [193, 149] width 64 height 16
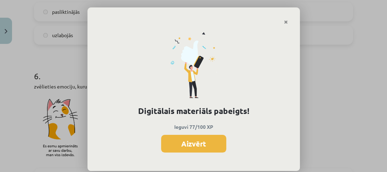
scroll to position [454, 0]
click at [182, 139] on button "Aizvērt" at bounding box center [193, 144] width 65 height 18
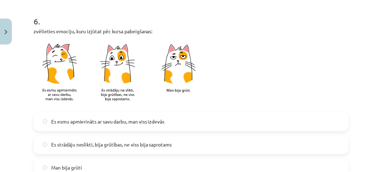
scroll to position [697, 0]
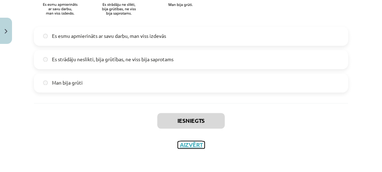
click at [195, 142] on button "Aizvērt" at bounding box center [191, 144] width 27 height 7
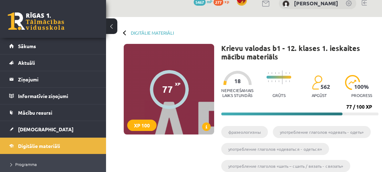
scroll to position [1, 0]
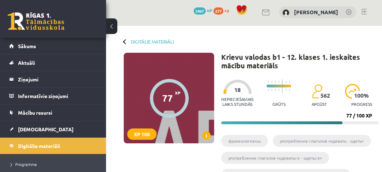
click at [36, 130] on span "[DEMOGRAPHIC_DATA]" at bounding box center [46, 129] width 56 height 6
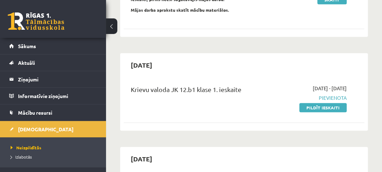
scroll to position [311, 0]
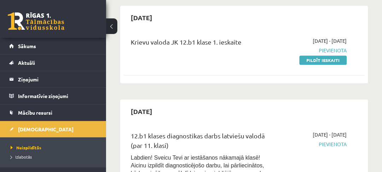
click at [319, 65] on link "Pildīt ieskaiti" at bounding box center [323, 60] width 47 height 9
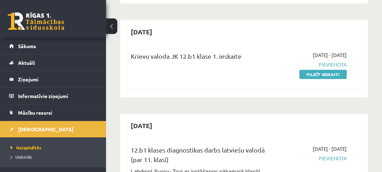
scroll to position [283, 0]
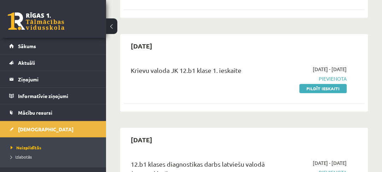
click at [32, 152] on li "Izlabotās" at bounding box center [55, 156] width 88 height 9
click at [30, 154] on span "Izlabotās" at bounding box center [23, 157] width 25 height 6
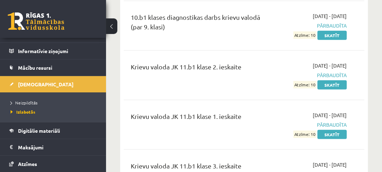
scroll to position [94, 0]
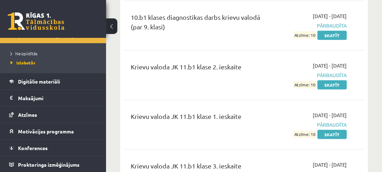
click at [40, 81] on span "Digitālie materiāli" at bounding box center [39, 81] width 42 height 6
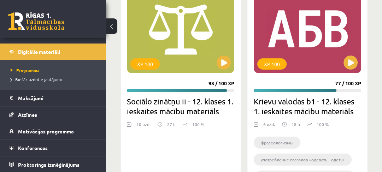
scroll to position [1504, 0]
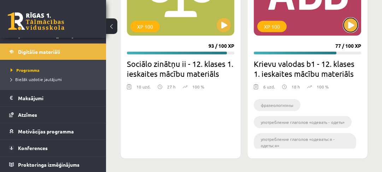
click at [348, 25] on button at bounding box center [351, 25] width 14 height 14
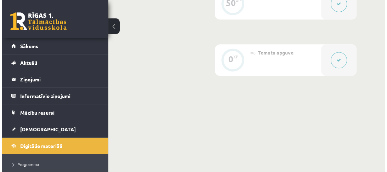
scroll to position [483, 0]
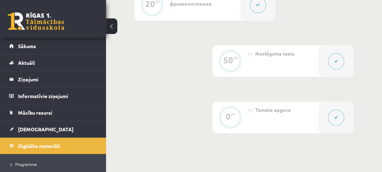
click at [333, 64] on button at bounding box center [336, 61] width 16 height 16
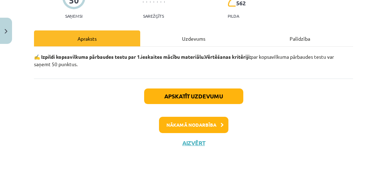
click at [201, 35] on div "Uzdevums" at bounding box center [193, 38] width 106 height 16
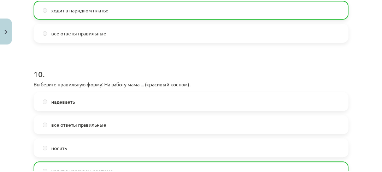
scroll to position [1449, 0]
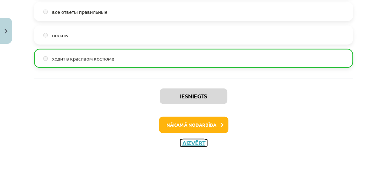
click at [195, 143] on button "Aizvērt" at bounding box center [193, 142] width 27 height 7
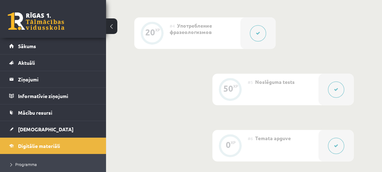
click at [36, 48] on link "Sākums" at bounding box center [53, 46] width 88 height 16
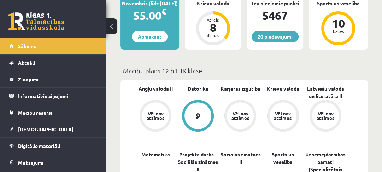
scroll to position [170, 0]
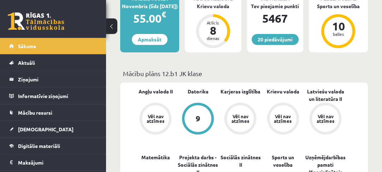
click at [40, 81] on legend "Ziņojumi 0" at bounding box center [57, 79] width 79 height 16
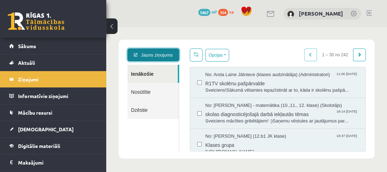
click at [142, 53] on link "Jauns ziņojums" at bounding box center [153, 54] width 52 height 13
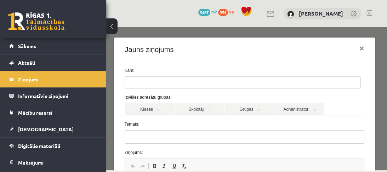
click at [193, 110] on link "Skolotāji" at bounding box center [199, 109] width 50 height 12
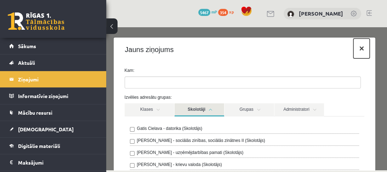
click at [360, 48] on button "×" at bounding box center [361, 49] width 16 height 20
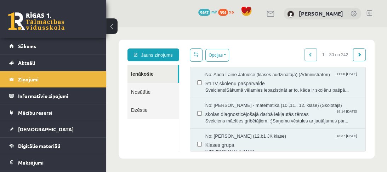
click at [54, 27] on link at bounding box center [36, 21] width 57 height 18
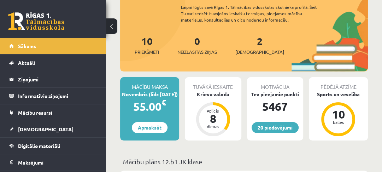
scroll to position [85, 0]
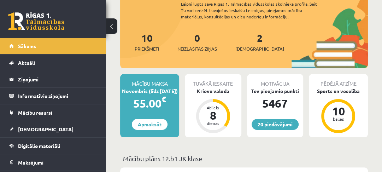
click at [252, 45] on span "[DEMOGRAPHIC_DATA]" at bounding box center [260, 48] width 49 height 7
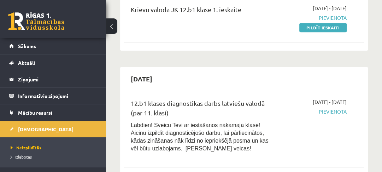
scroll to position [396, 0]
